Goal: Transaction & Acquisition: Purchase product/service

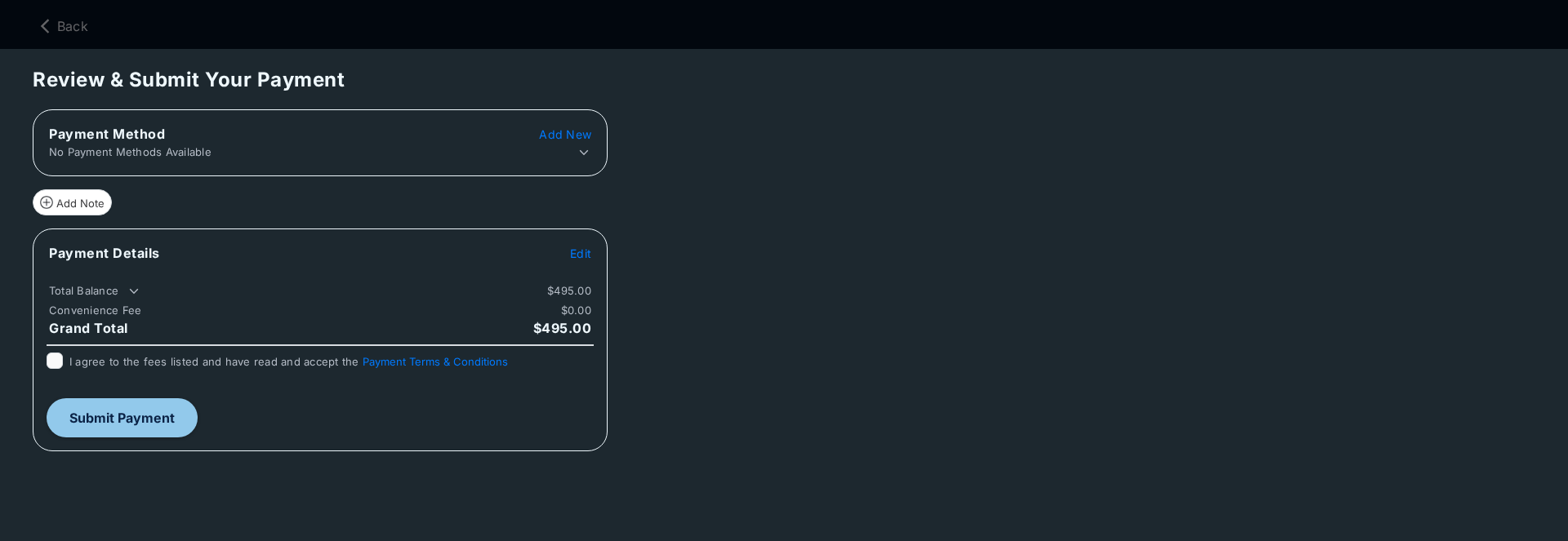
click at [565, 136] on span "Add New" at bounding box center [564, 134] width 52 height 14
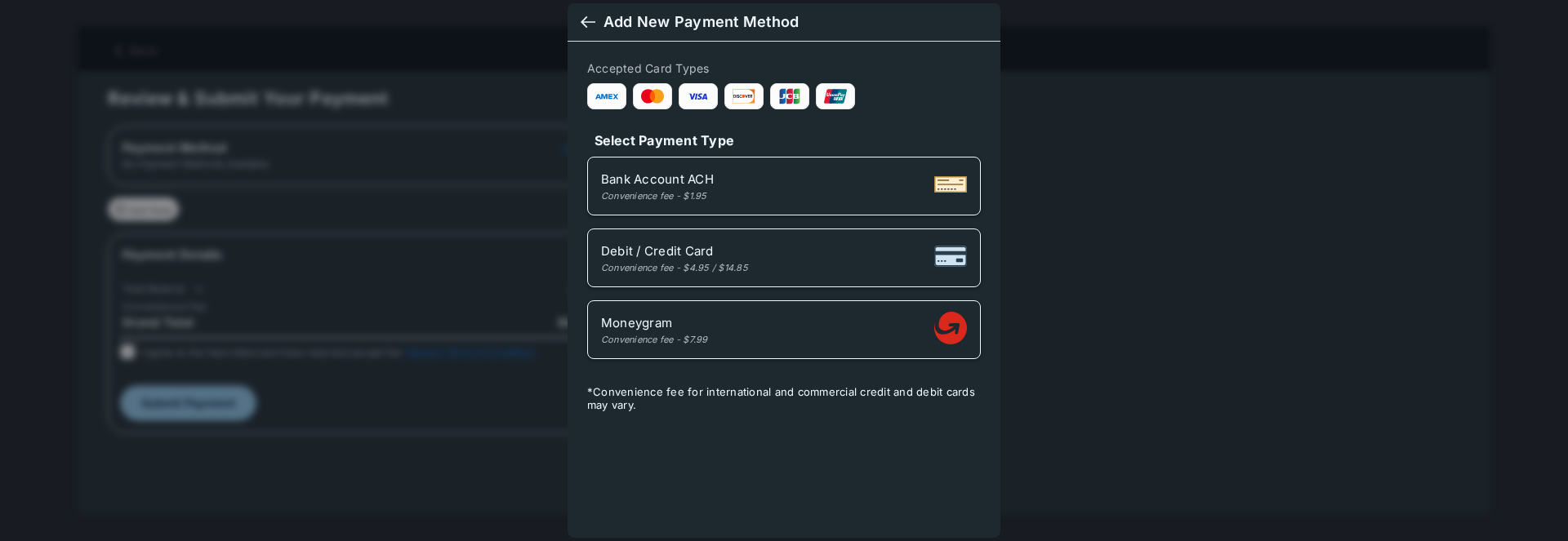
click at [707, 190] on div "Convenience fee - $1.95" at bounding box center [657, 196] width 113 height 11
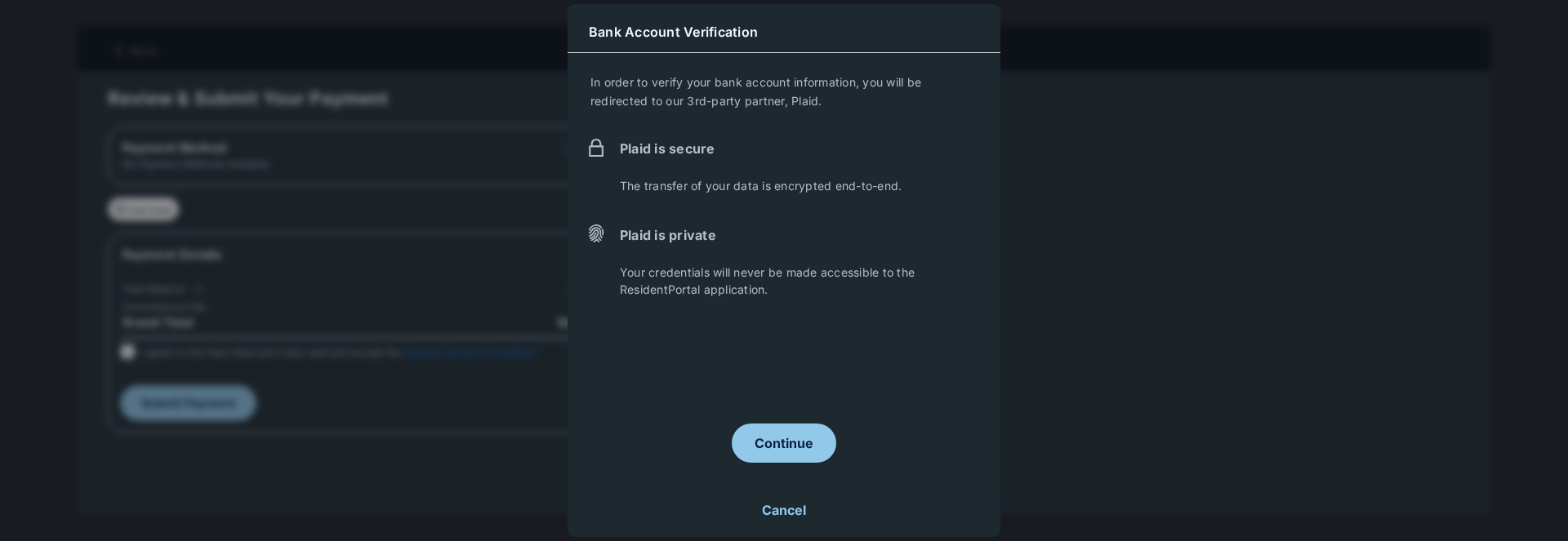
click at [777, 438] on button "Continue" at bounding box center [784, 442] width 104 height 39
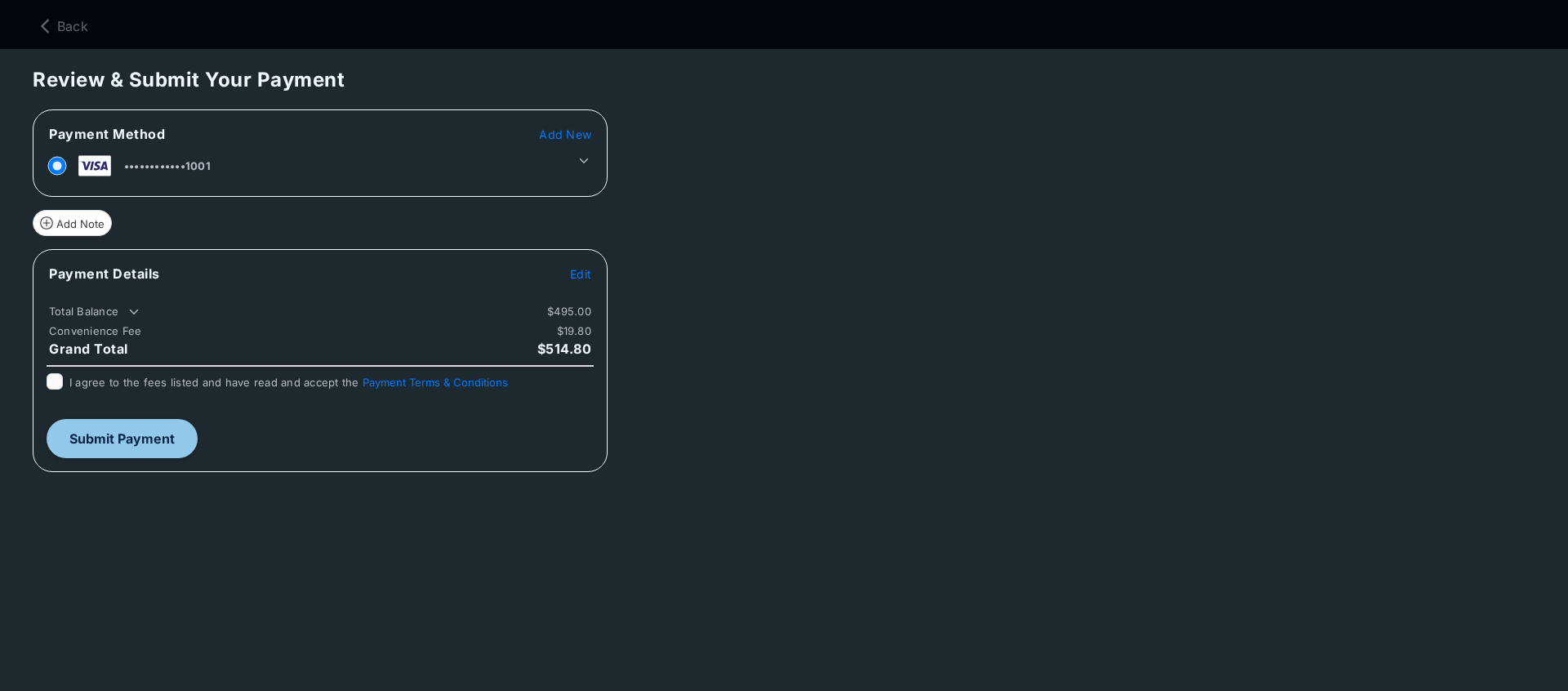
click at [585, 162] on icon at bounding box center [583, 160] width 9 height 5
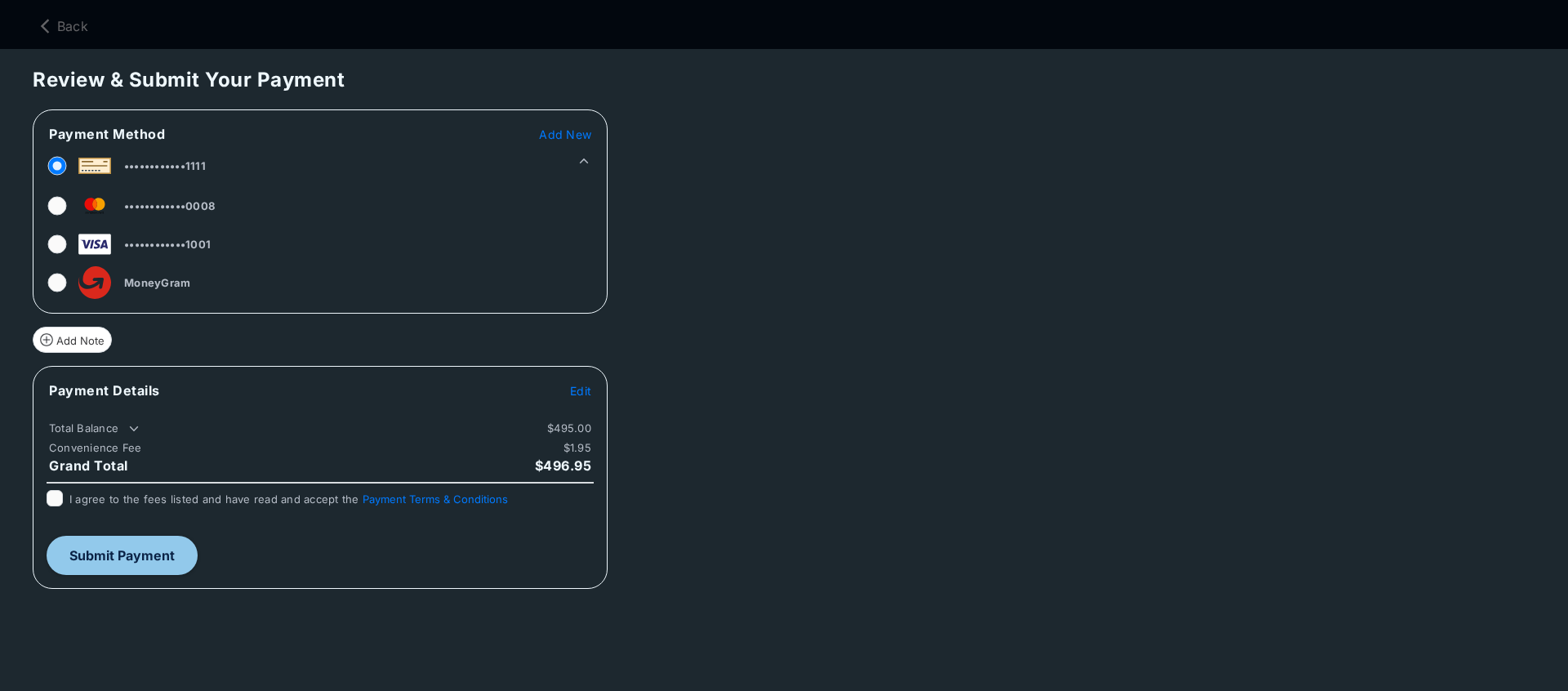
click at [975, 422] on div "Review & Submit Your Payment Payment Method Add New ••••••••••••1111 ••••••••••…" at bounding box center [784, 370] width 1568 height 642
click at [580, 393] on span "Edit" at bounding box center [580, 391] width 21 height 14
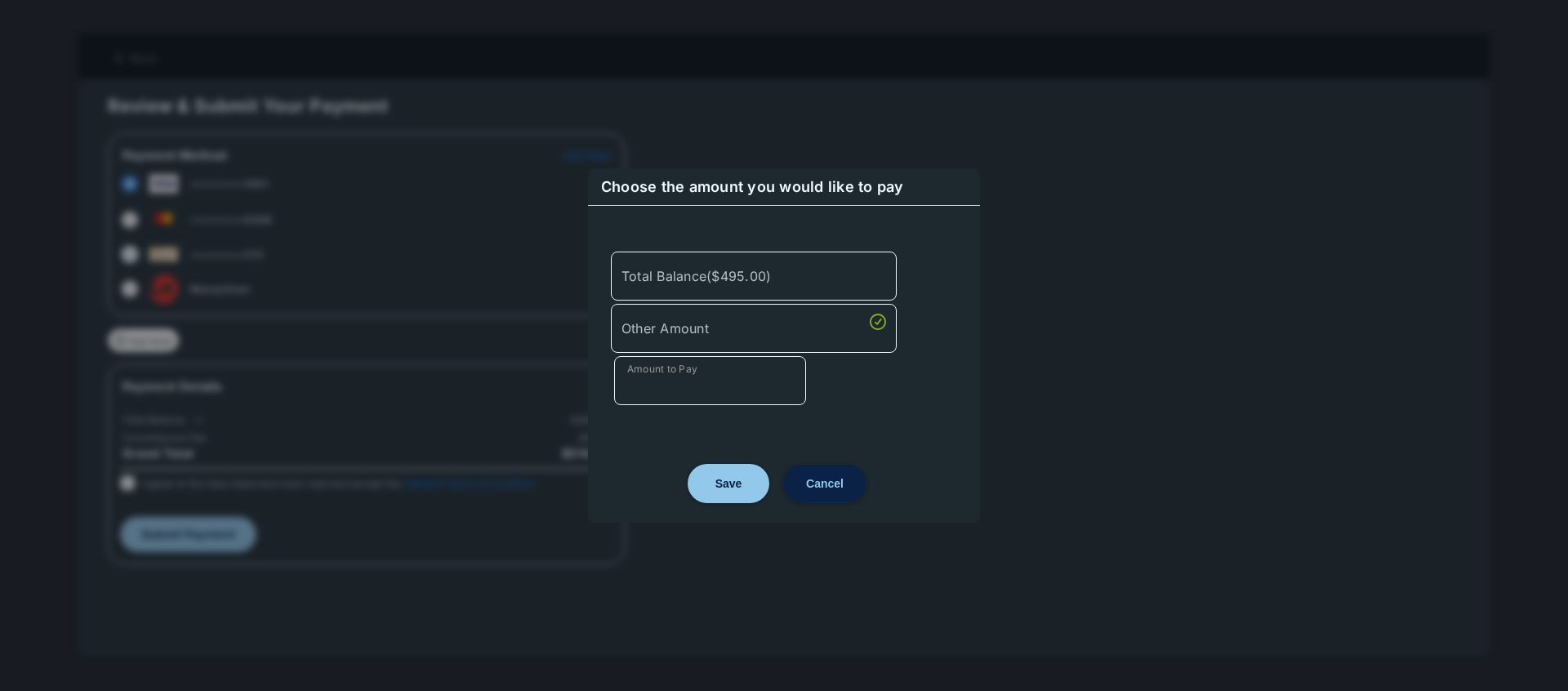
click at [674, 399] on input "Amount to Pay" at bounding box center [710, 380] width 191 height 49
type input "**"
click at [736, 478] on button "Save" at bounding box center [728, 482] width 82 height 39
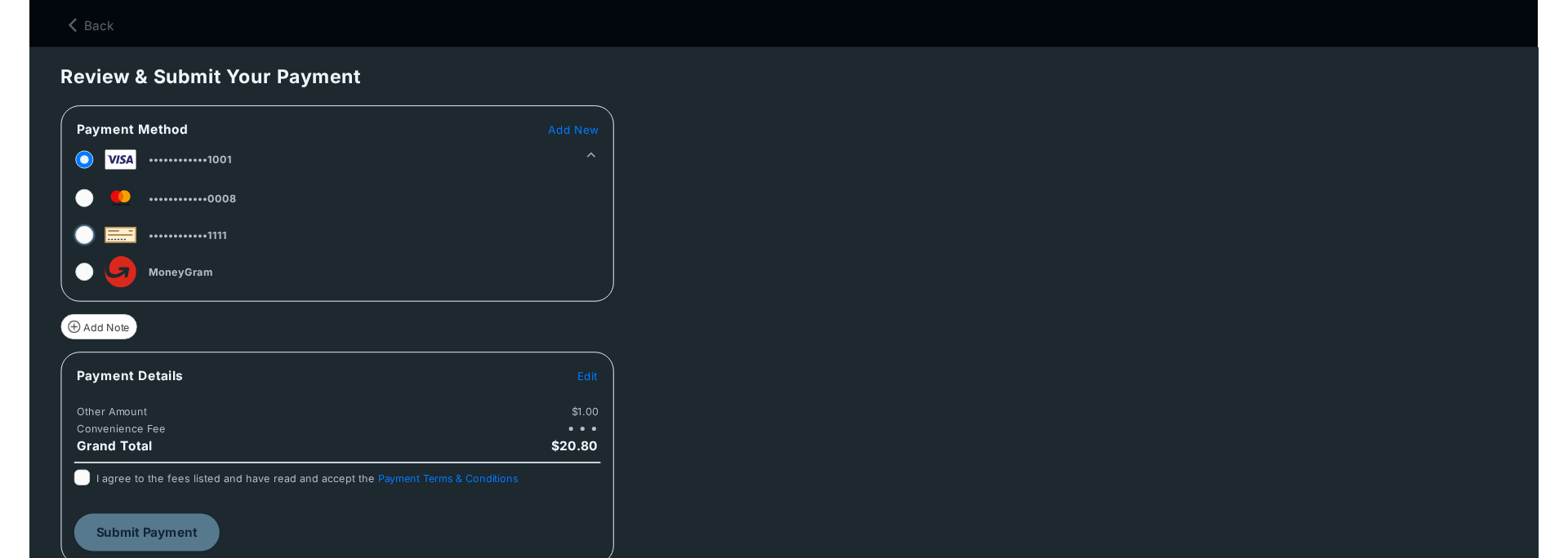
scroll to position [9, 0]
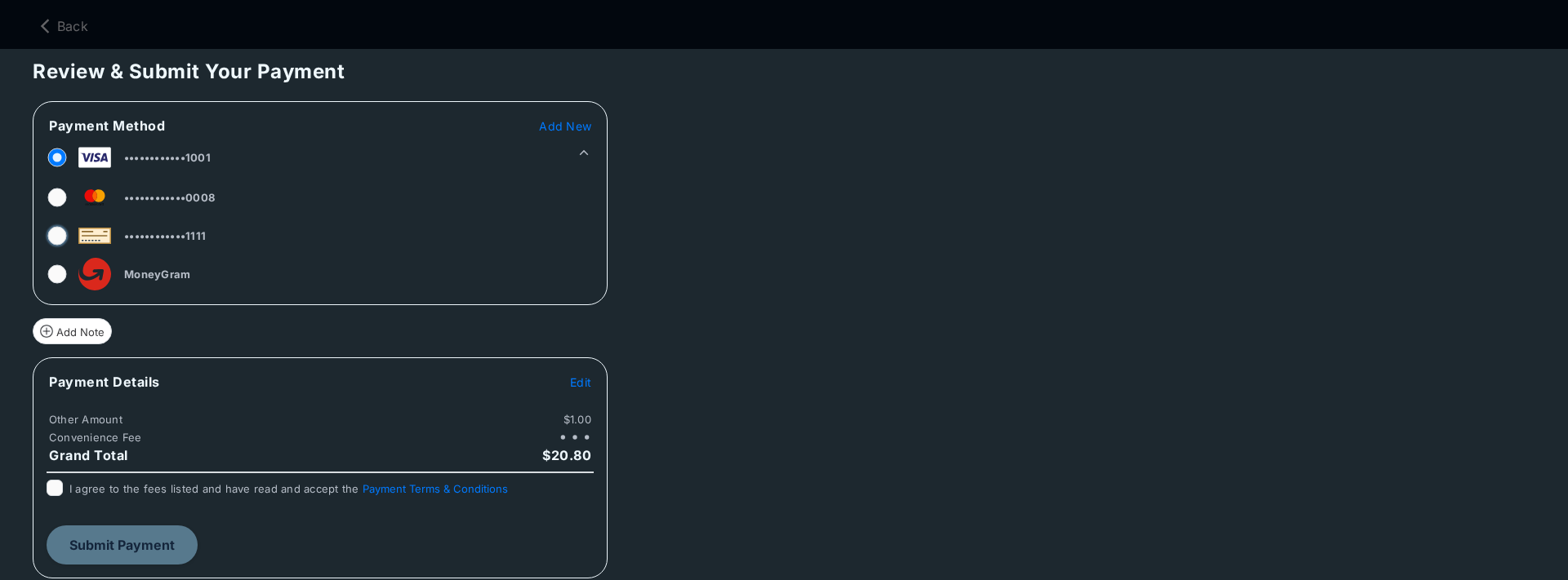
click at [45, 484] on div "I agree to the fees listed and have read and accept the Payment Terms & Conditi…" at bounding box center [320, 496] width 567 height 32
click at [142, 540] on button "Submit Payment" at bounding box center [121, 545] width 151 height 39
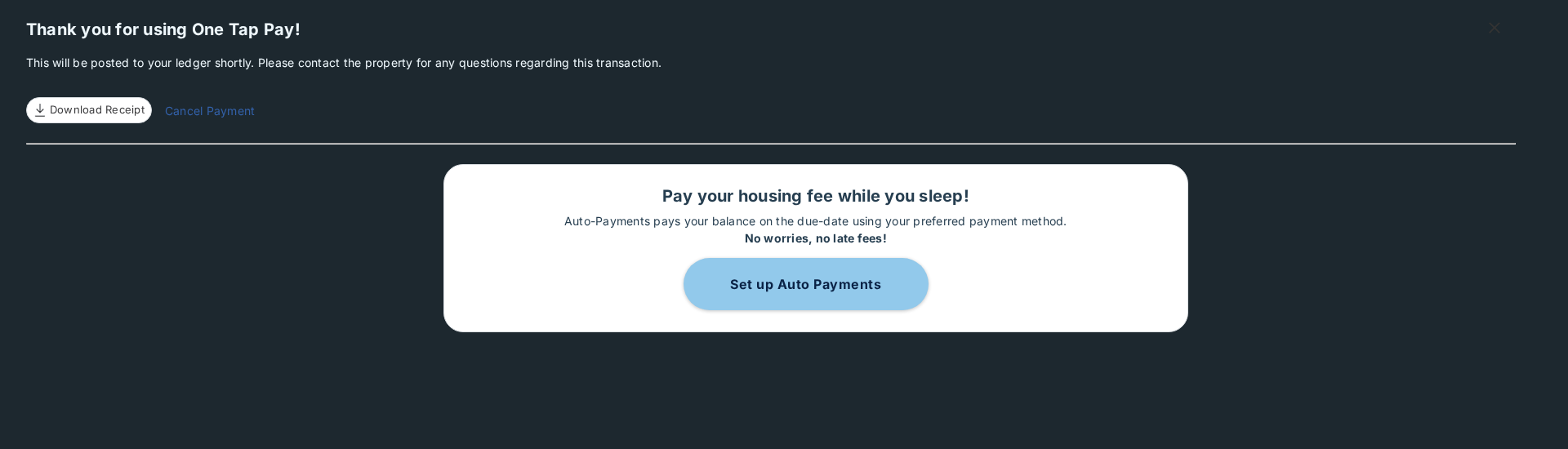
click at [304, 280] on div "Thank you for using One Tap Pay! This will be posted to your ledger shortly. Pl…" at bounding box center [771, 224] width 1489 height 449
click at [80, 99] on link "Download Receipt" at bounding box center [89, 110] width 126 height 27
click at [238, 175] on div "Thank you for using One Tap Pay! This will be posted to your ledger shortly. Pl…" at bounding box center [771, 224] width 1489 height 449
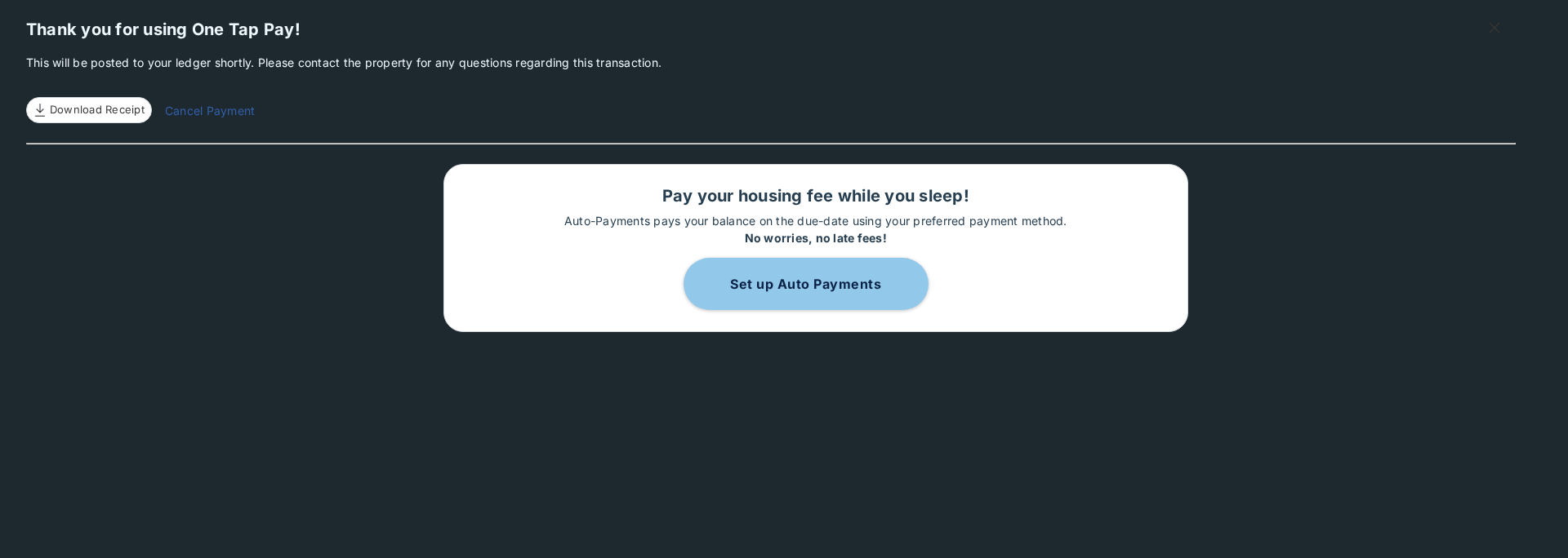
click at [338, 264] on div "Thank you for using One Tap Pay! This will be posted to your ledger shortly. Pl…" at bounding box center [771, 279] width 1489 height 558
